Goal: Navigation & Orientation: Find specific page/section

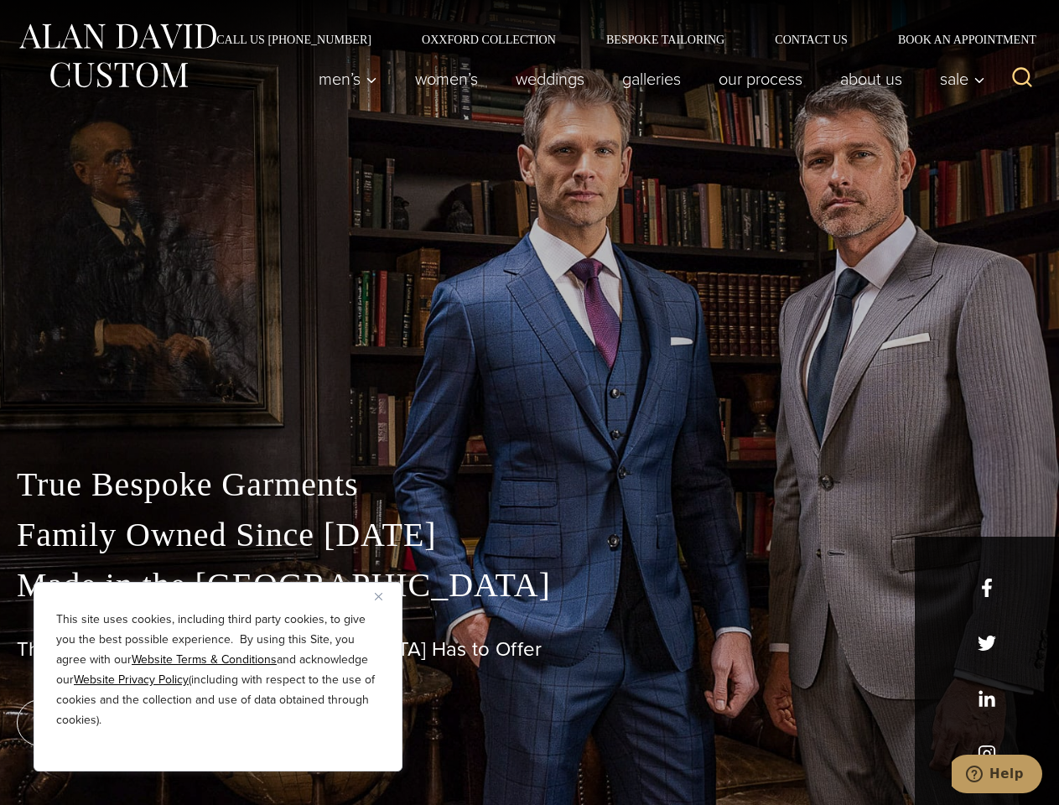
click at [529, 403] on div "True Bespoke Garments Family Owned Since [DATE] Made in [GEOGRAPHIC_DATA] The B…" at bounding box center [529, 590] width 1059 height 429
click at [385, 596] on button "Close" at bounding box center [385, 596] width 20 height 20
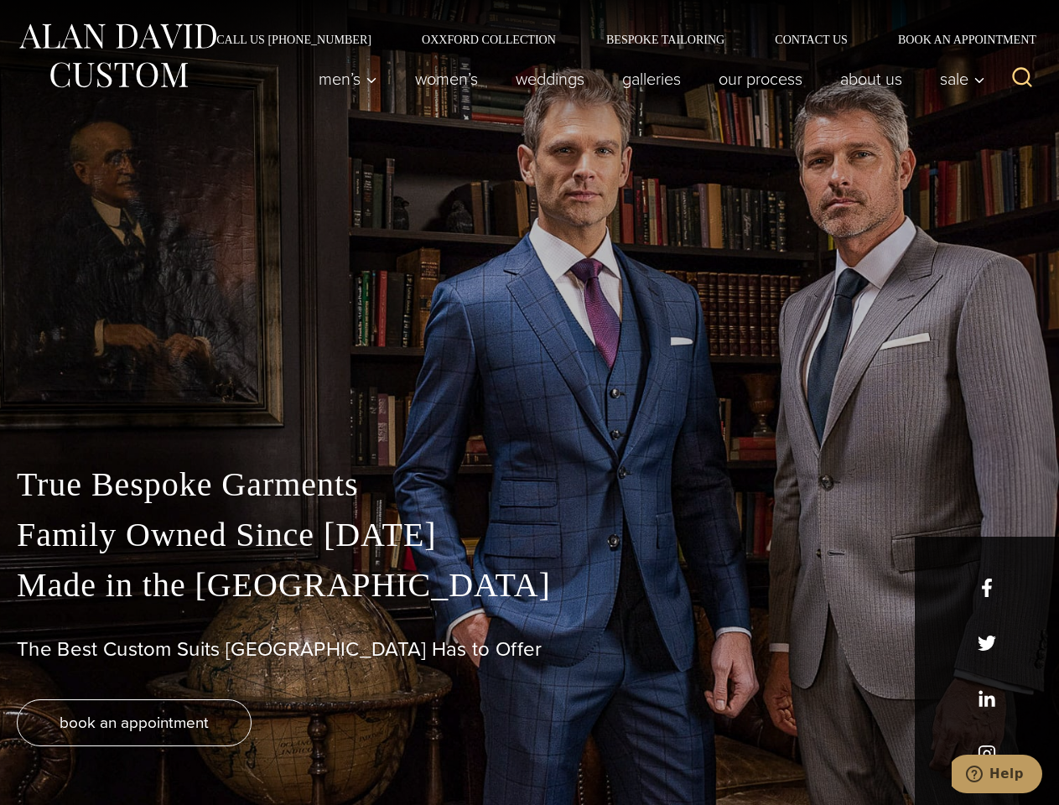
click at [218, 749] on div "True Bespoke Garments Family Owned Since [DATE] Made in [GEOGRAPHIC_DATA] The B…" at bounding box center [529, 633] width 1059 height 346
click at [1023, 79] on icon "Search" at bounding box center [1023, 77] width 24 height 24
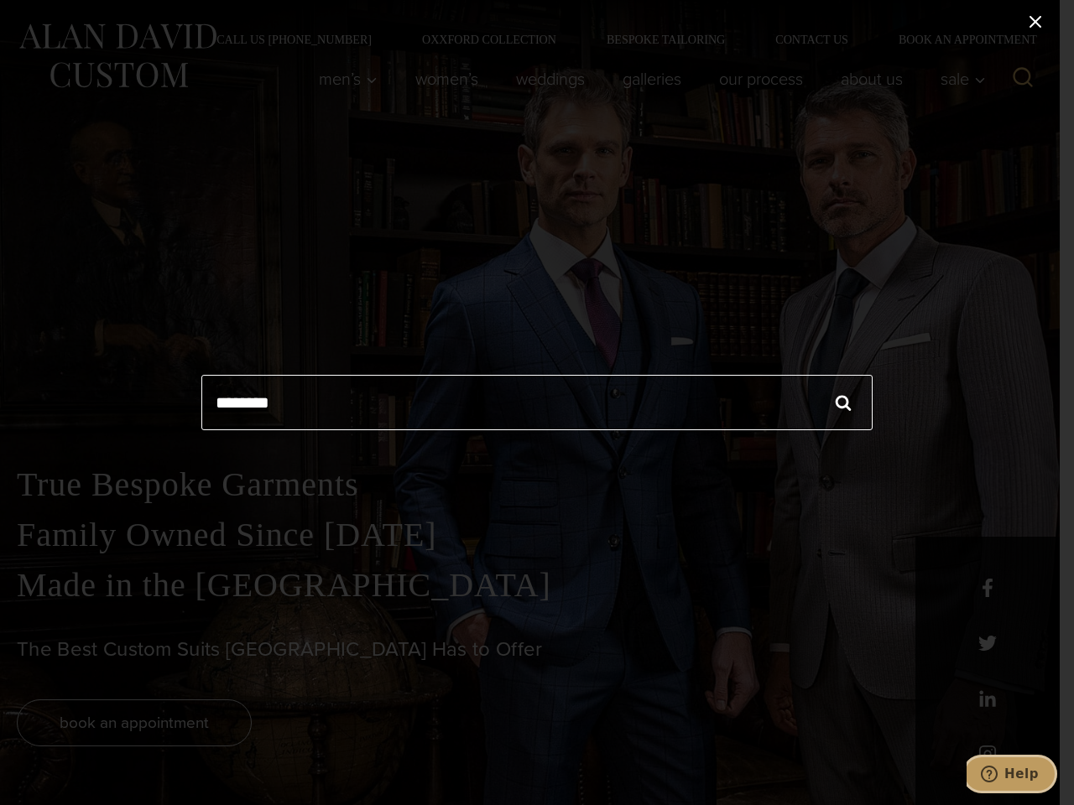
click at [997, 774] on icon "Help" at bounding box center [989, 774] width 17 height 17
